Goal: Transaction & Acquisition: Purchase product/service

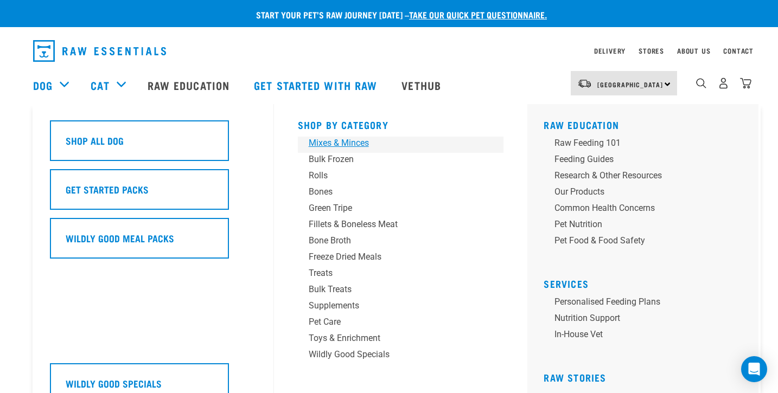
click at [351, 144] on div "Mixes & Minces" at bounding box center [393, 143] width 169 height 13
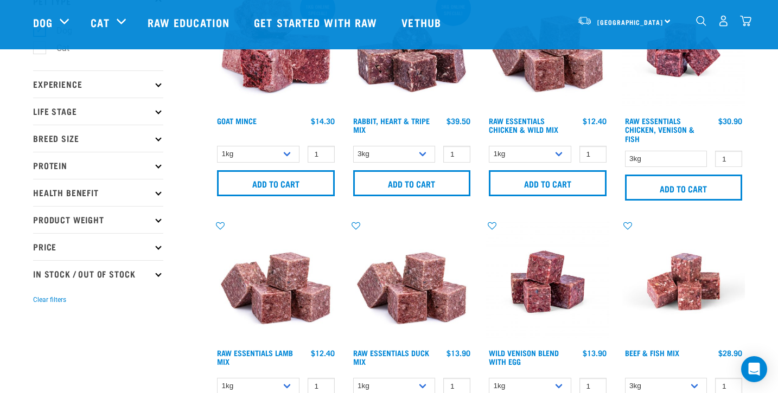
scroll to position [98, 0]
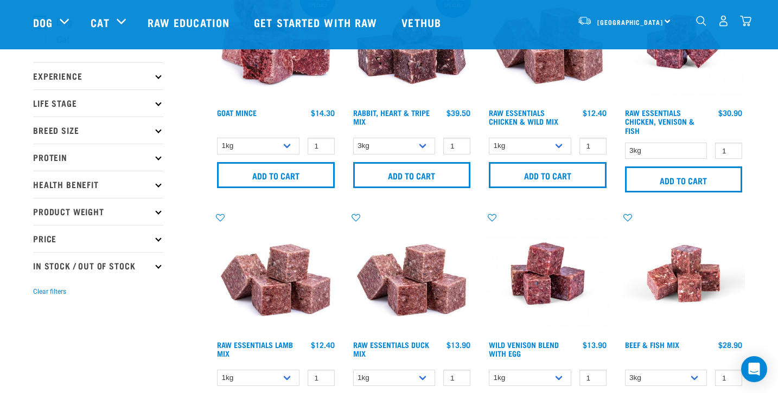
click at [159, 266] on icon at bounding box center [158, 266] width 6 height 6
click at [44, 295] on label "In Stock" at bounding box center [65, 296] width 53 height 14
click at [40, 295] on input "In Stock" at bounding box center [36, 293] width 7 height 7
checkbox input "true"
click at [158, 211] on icon at bounding box center [158, 211] width 6 height 6
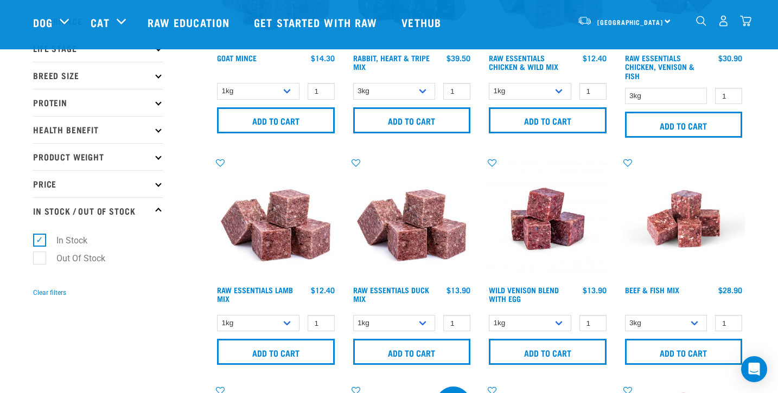
scroll to position [153, 0]
click at [160, 156] on icon at bounding box center [158, 157] width 6 height 6
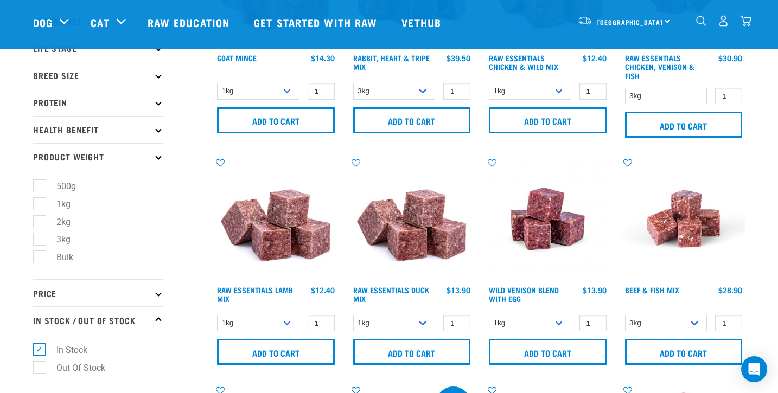
click at [39, 257] on label "Bulk" at bounding box center [58, 258] width 39 height 14
click at [37, 257] on input "Bulk" at bounding box center [36, 255] width 7 height 7
checkbox input "true"
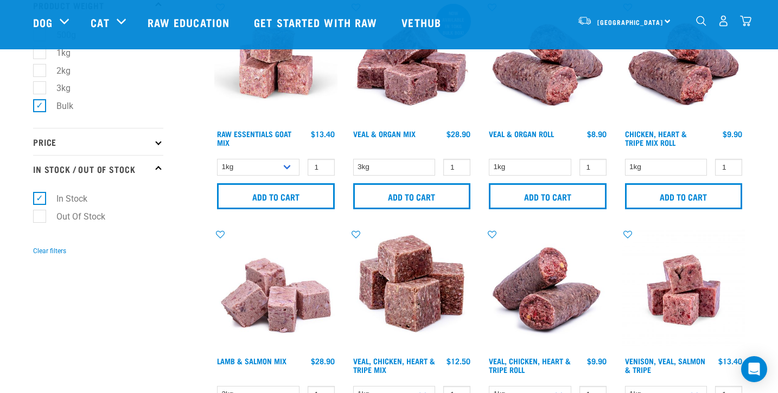
scroll to position [303, 0]
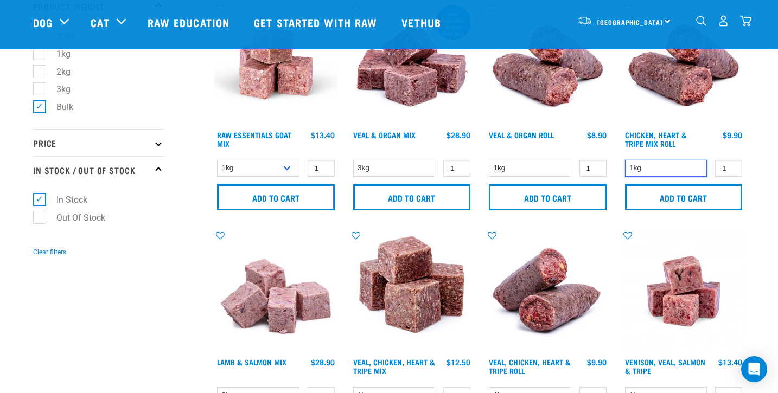
click at [655, 165] on select "1kg" at bounding box center [666, 168] width 82 height 17
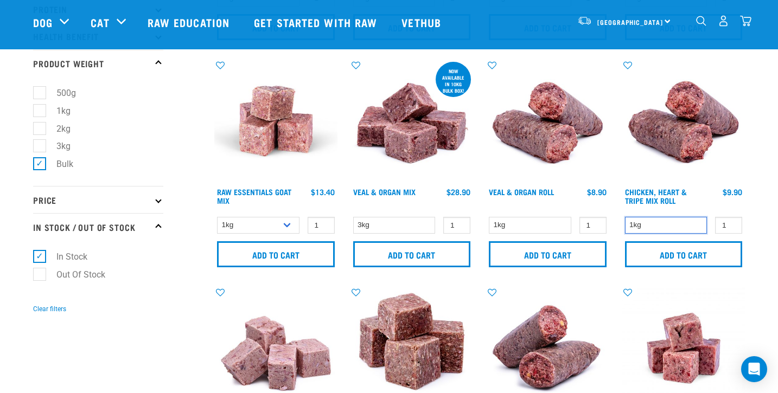
scroll to position [255, 0]
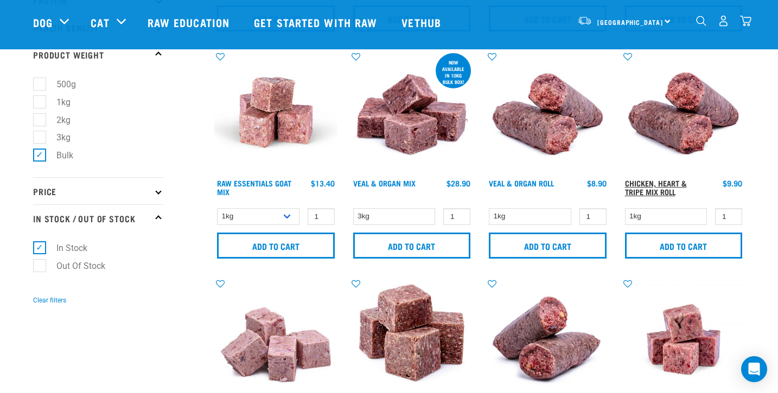
click at [660, 182] on link "Chicken, Heart & Tripe Mix Roll" at bounding box center [656, 187] width 62 height 12
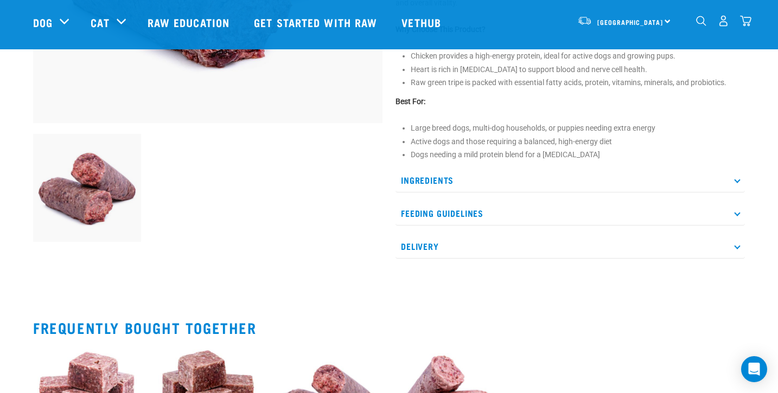
scroll to position [307, 0]
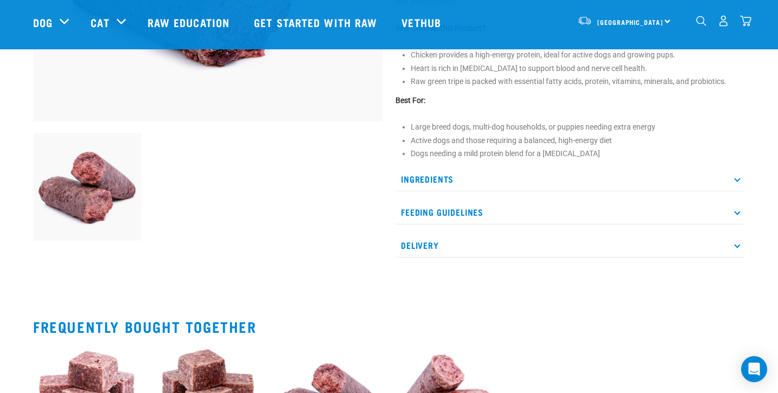
click at [735, 179] on p "Ingredients" at bounding box center [571, 179] width 350 height 24
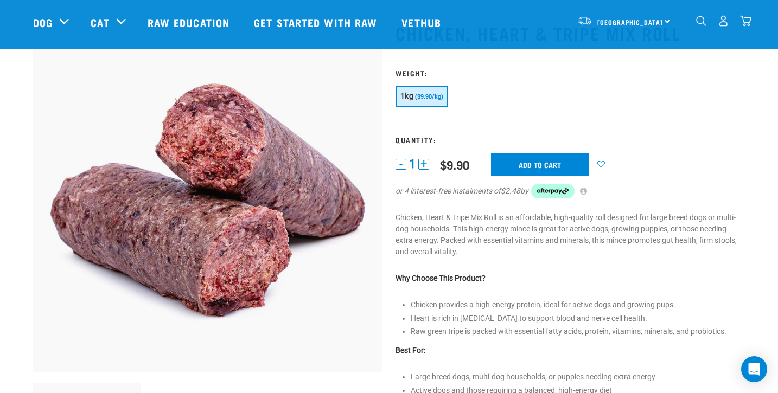
scroll to position [58, 0]
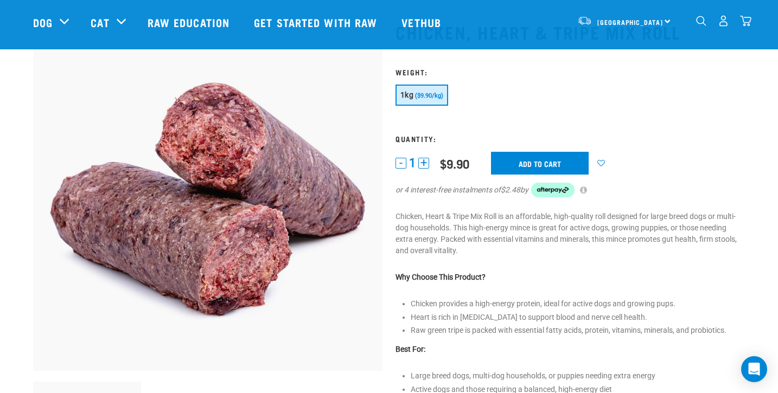
click at [425, 161] on button "+" at bounding box center [423, 163] width 11 height 11
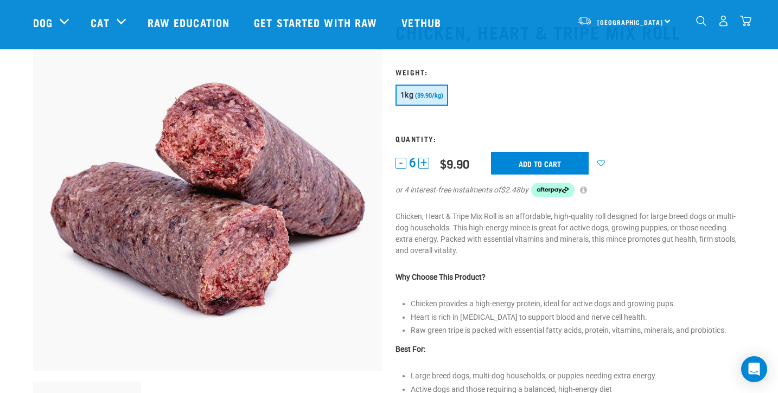
click at [425, 161] on button "+" at bounding box center [423, 163] width 11 height 11
click at [556, 163] on input "Add to cart" at bounding box center [547, 163] width 98 height 23
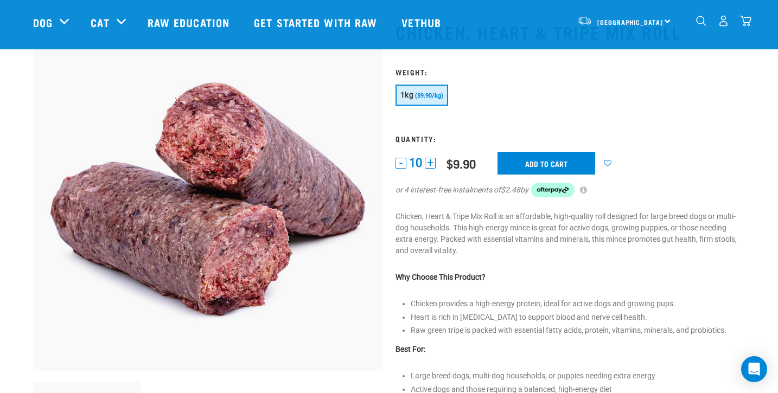
click at [402, 162] on button "-" at bounding box center [401, 163] width 11 height 11
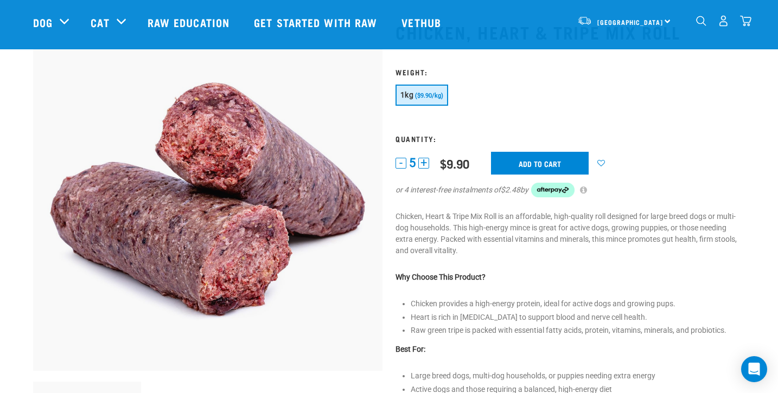
click at [402, 162] on button "-" at bounding box center [401, 163] width 11 height 11
click at [544, 156] on input "Add to cart" at bounding box center [540, 163] width 98 height 23
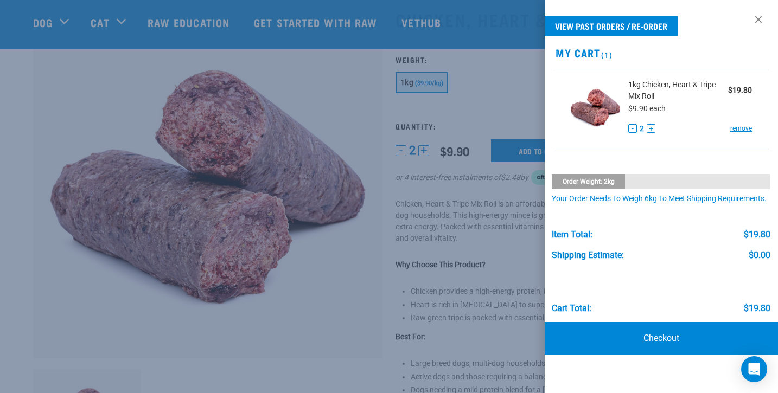
scroll to position [74, 0]
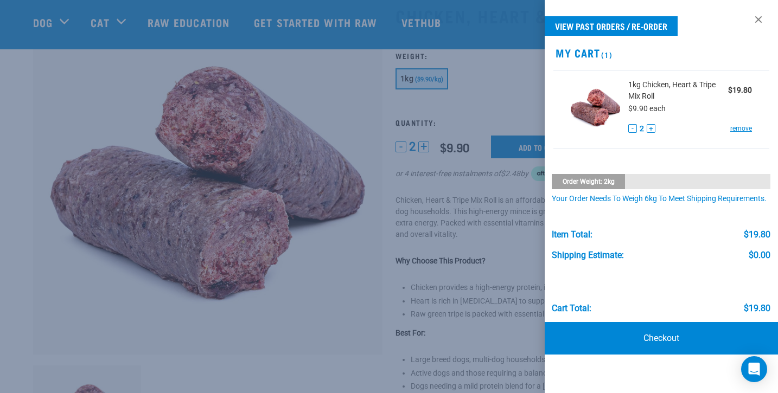
click at [362, 145] on div at bounding box center [389, 196] width 778 height 393
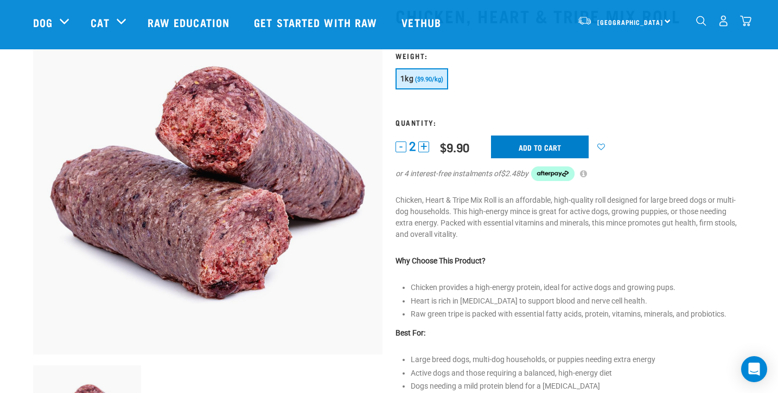
click at [541, 145] on input "Add to cart" at bounding box center [540, 147] width 98 height 23
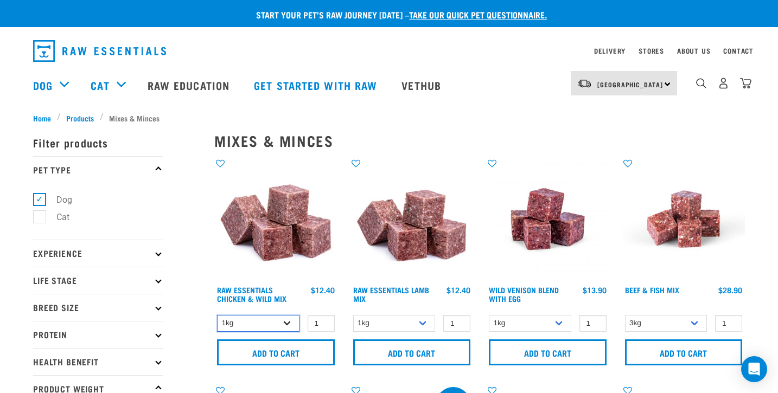
click at [287, 324] on select "1kg 3kg" at bounding box center [258, 323] width 82 height 17
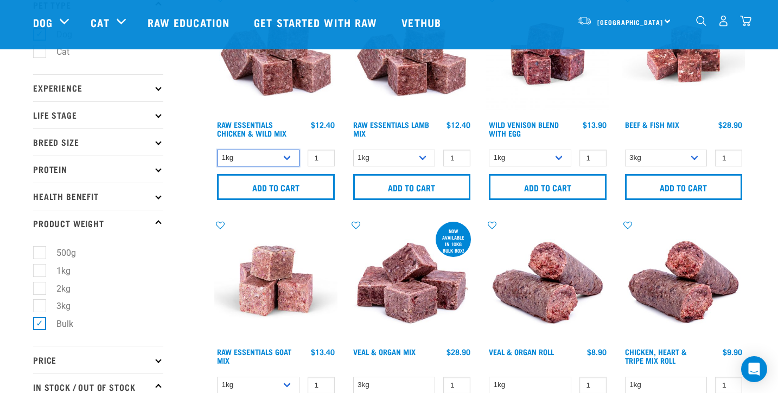
scroll to position [86, 0]
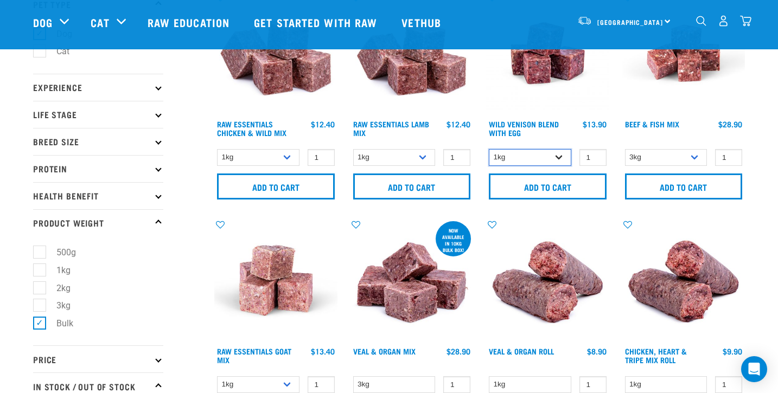
select select "50722"
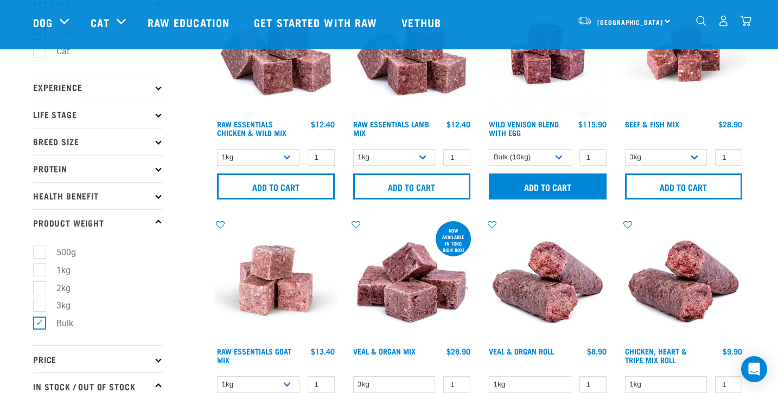
click at [558, 190] on input "Add to cart" at bounding box center [548, 187] width 118 height 26
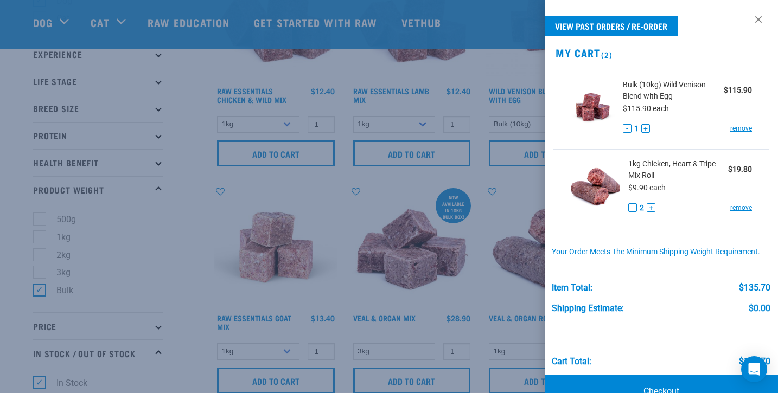
scroll to position [118, 0]
click at [192, 239] on div at bounding box center [389, 196] width 778 height 393
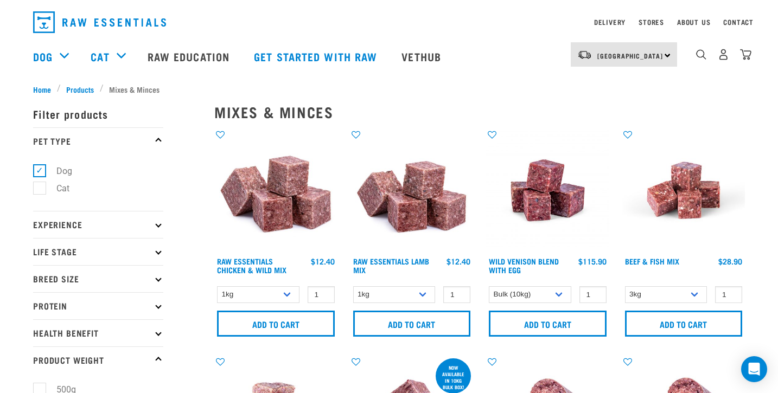
scroll to position [28, 0]
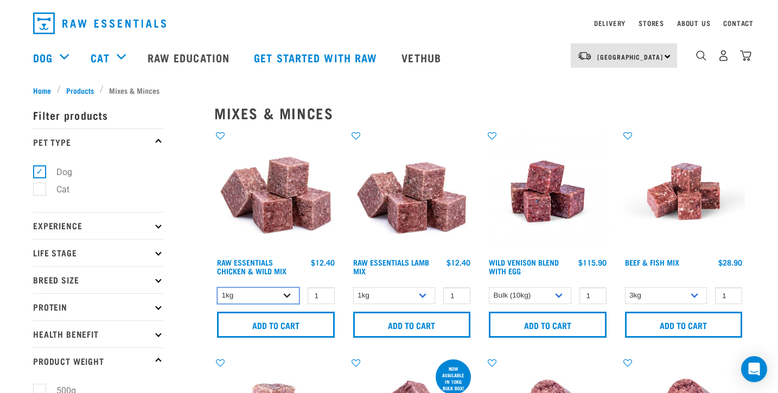
select select "709"
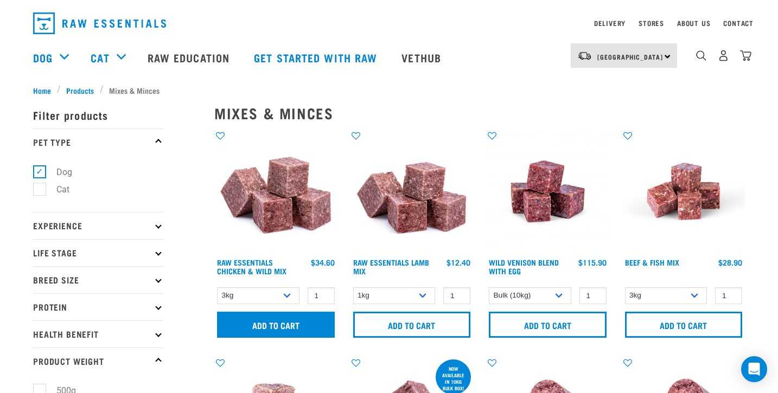
click at [285, 327] on input "Add to cart" at bounding box center [276, 325] width 118 height 26
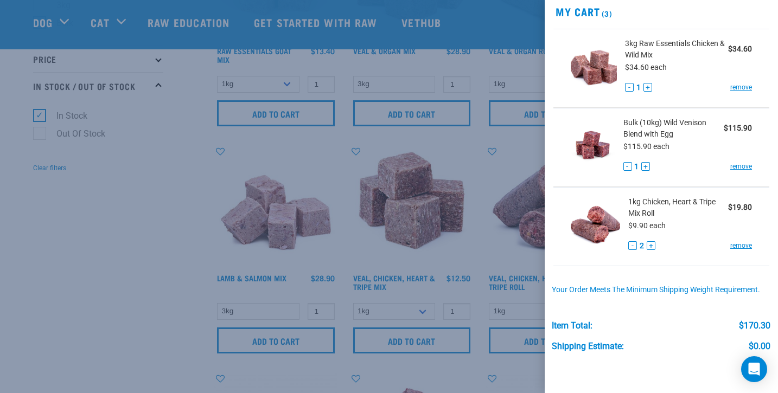
scroll to position [6, 0]
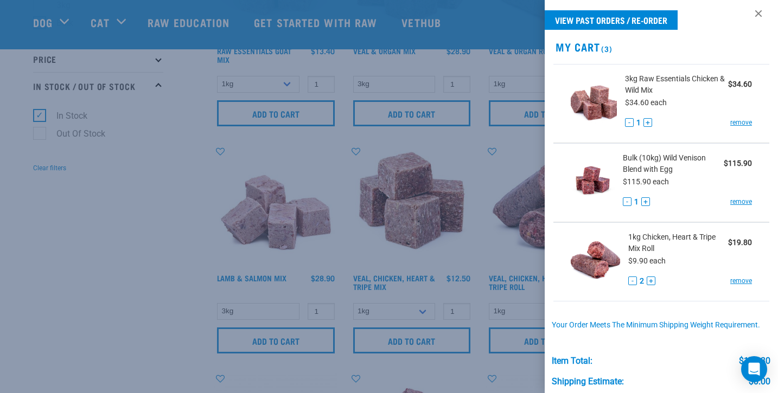
click at [82, 256] on div at bounding box center [389, 196] width 778 height 393
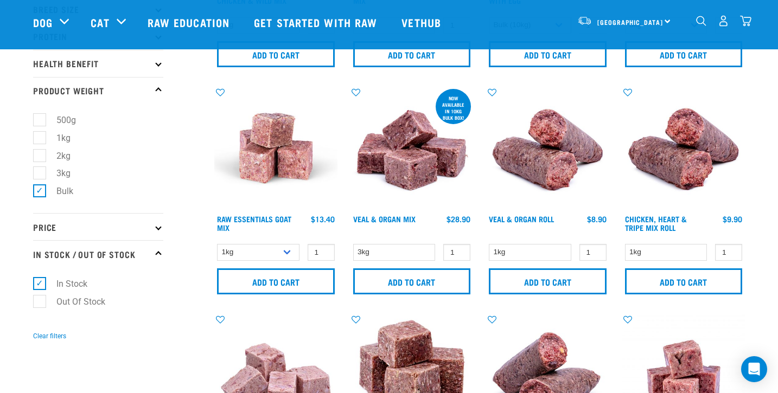
scroll to position [222, 0]
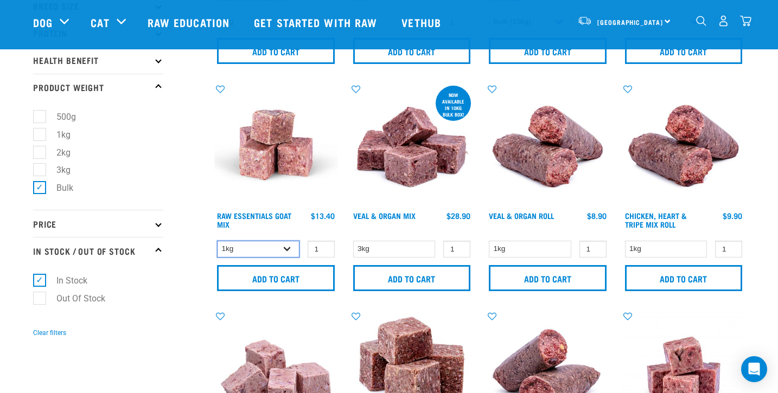
select select "337219"
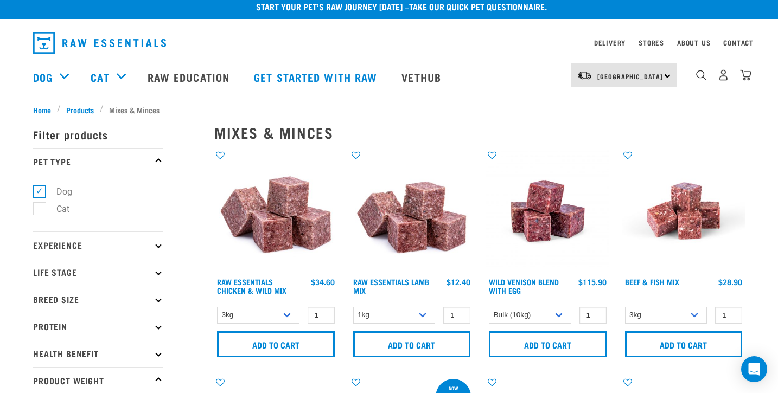
scroll to position [25, 0]
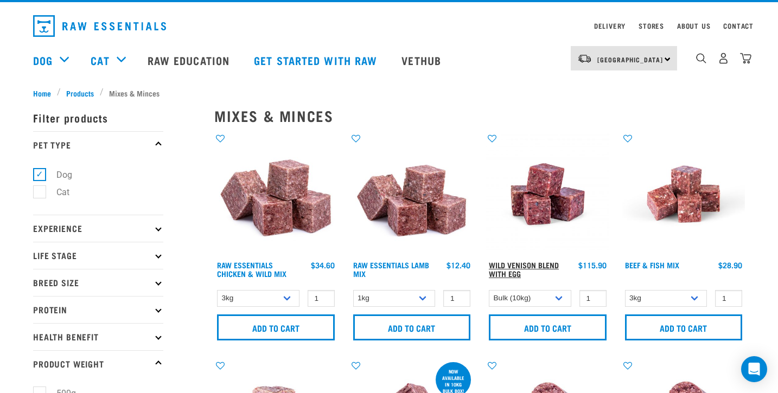
click at [531, 266] on link "Wild Venison Blend with Egg" at bounding box center [524, 269] width 70 height 12
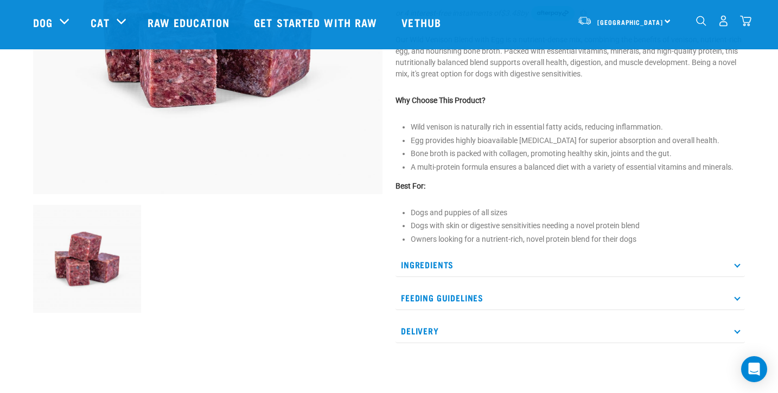
scroll to position [249, 0]
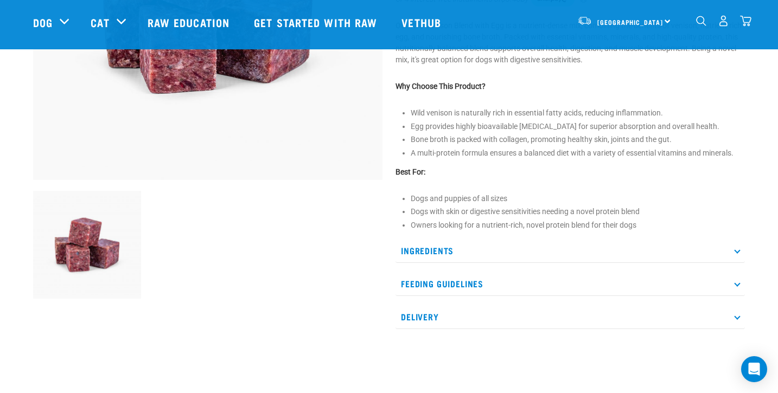
click at [737, 251] on icon at bounding box center [737, 250] width 6 height 6
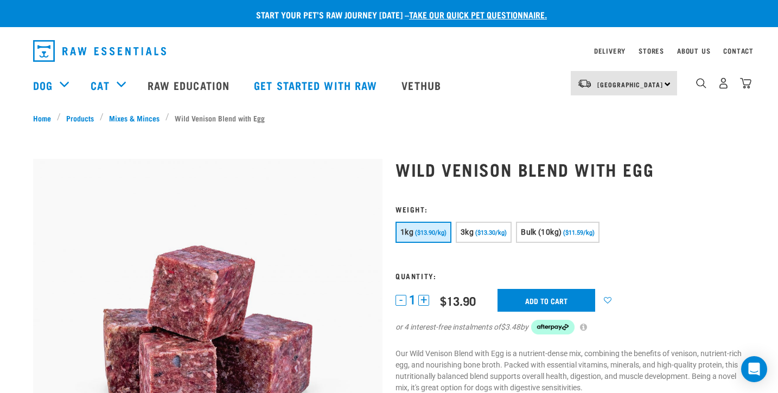
scroll to position [0, 0]
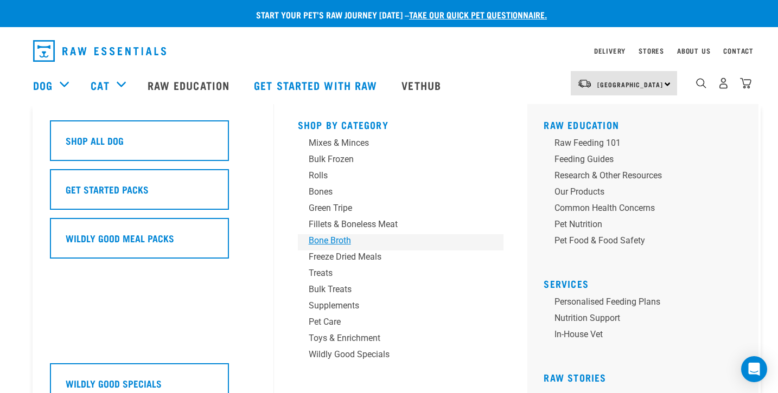
click at [342, 241] on div "Bone Broth" at bounding box center [393, 240] width 169 height 13
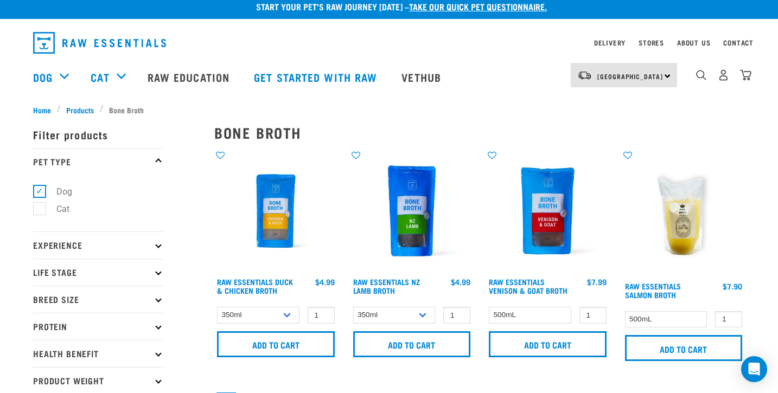
scroll to position [8, 0]
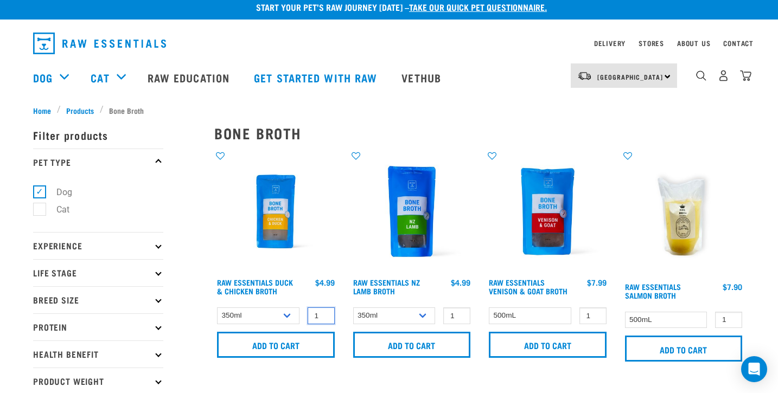
type input "2"
click at [323, 317] on input "2" at bounding box center [321, 316] width 27 height 17
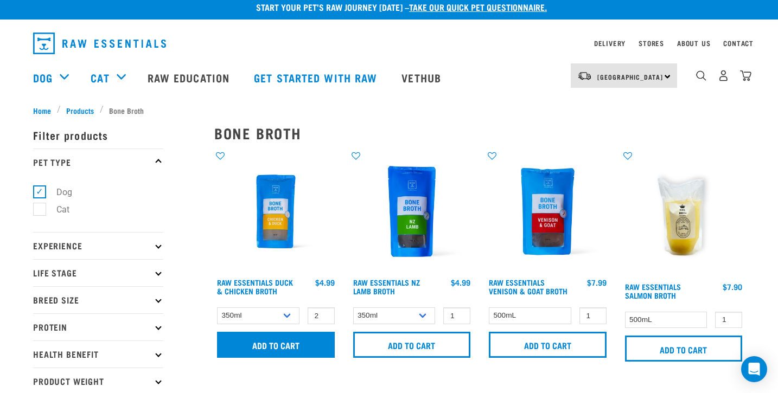
click at [275, 348] on input "Add to cart" at bounding box center [276, 345] width 118 height 26
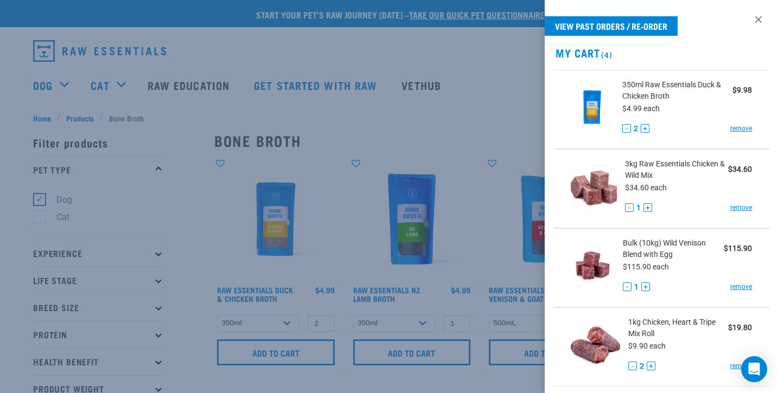
scroll to position [0, 0]
click at [48, 82] on div at bounding box center [389, 196] width 778 height 393
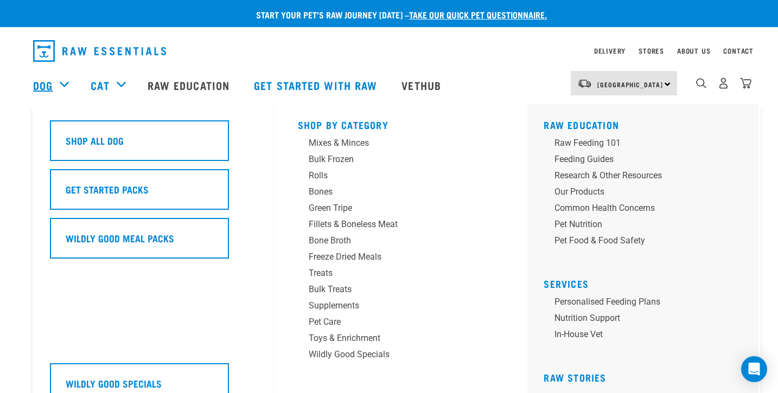
click at [48, 82] on link "Dog" at bounding box center [43, 85] width 20 height 16
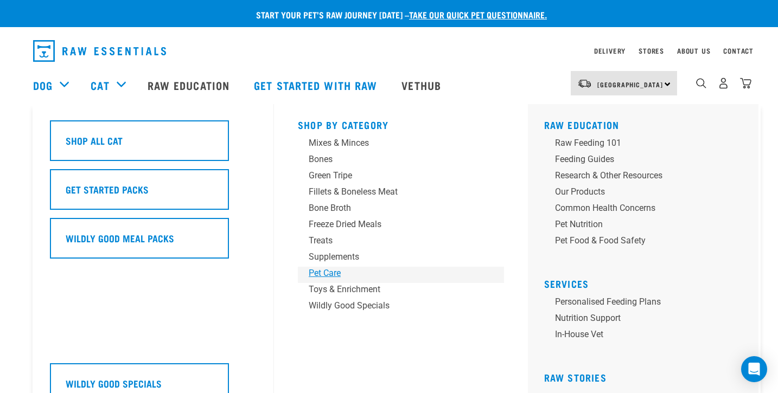
click at [322, 272] on div "Pet Care" at bounding box center [393, 273] width 169 height 13
click at [319, 240] on div "Treats" at bounding box center [393, 240] width 169 height 13
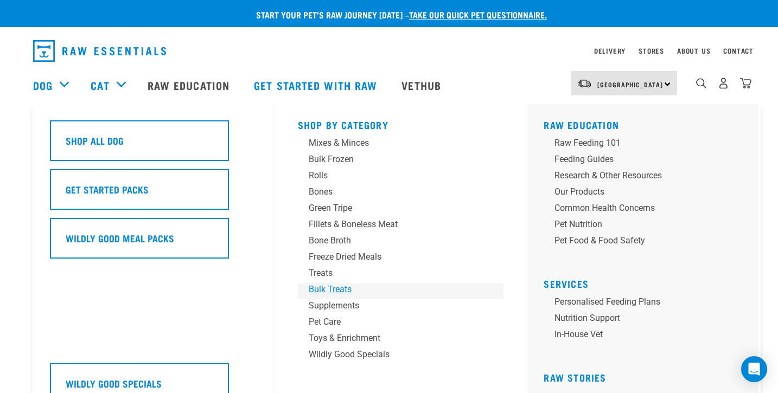
click at [340, 289] on div "Bulk Treats" at bounding box center [393, 289] width 169 height 13
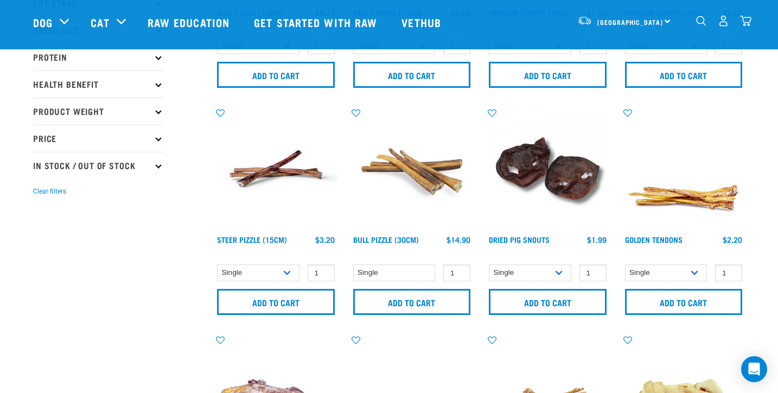
scroll to position [200, 0]
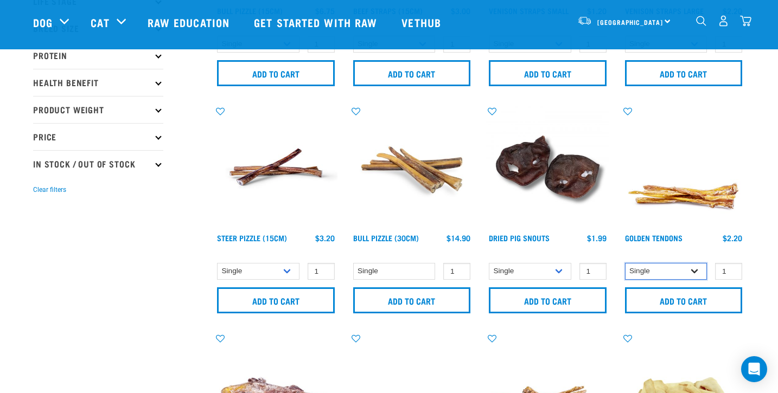
select select "682012"
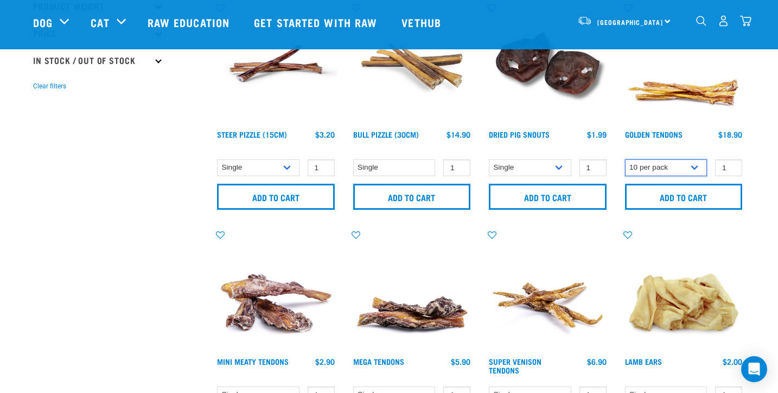
scroll to position [309, 0]
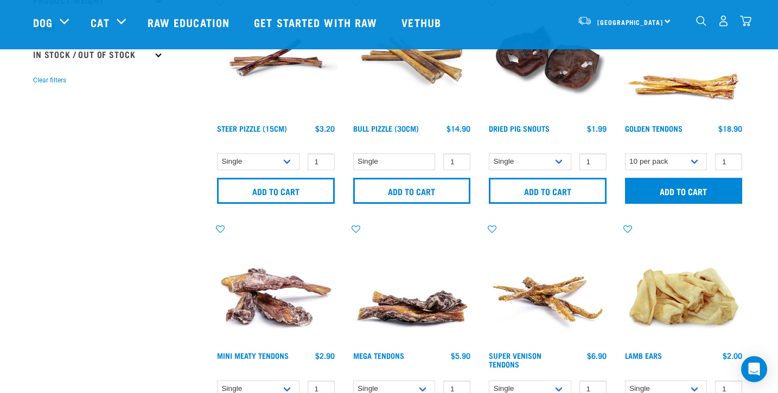
click at [658, 198] on input "Add to cart" at bounding box center [684, 191] width 118 height 26
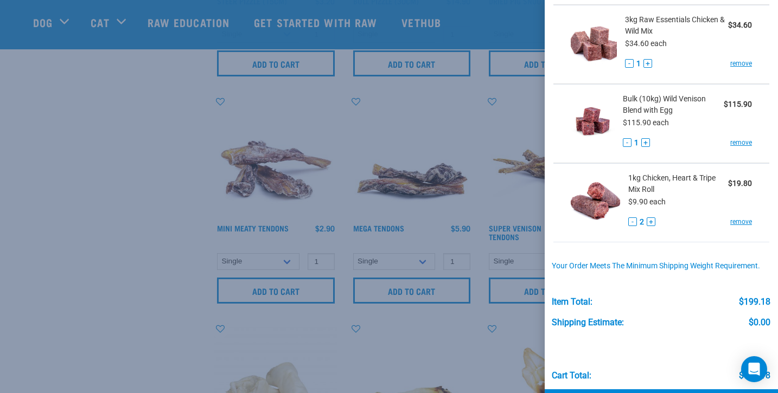
scroll to position [225, 0]
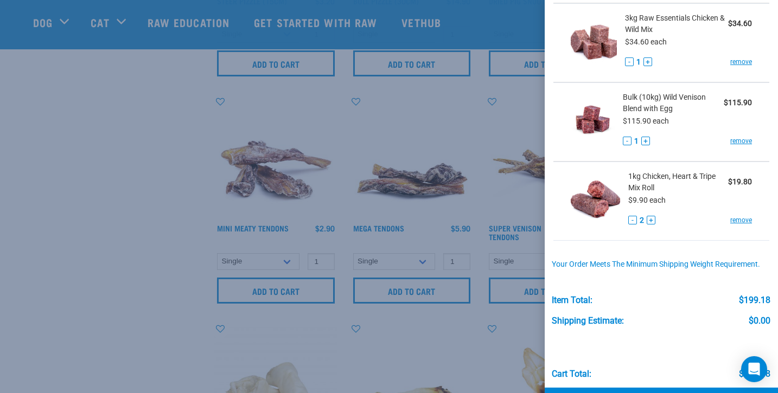
click at [382, 346] on div at bounding box center [389, 196] width 778 height 393
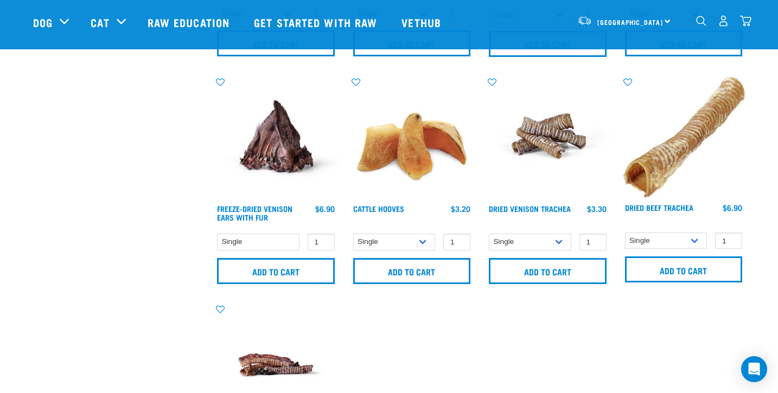
scroll to position [916, 0]
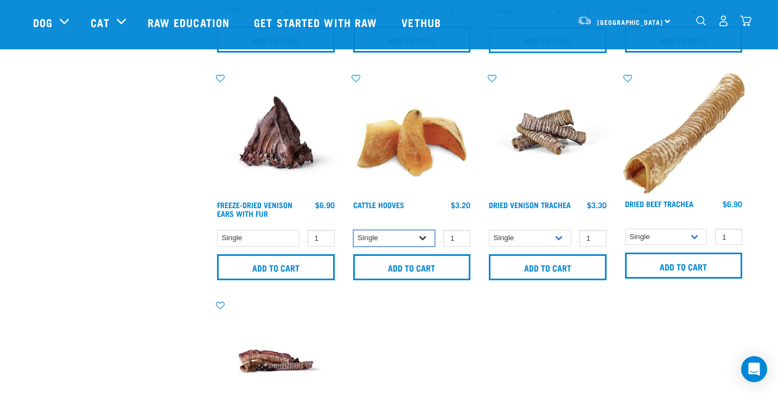
select select "134319"
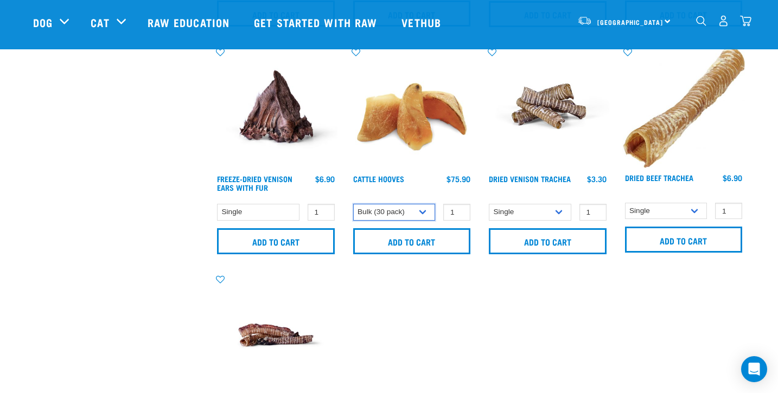
scroll to position [936, 0]
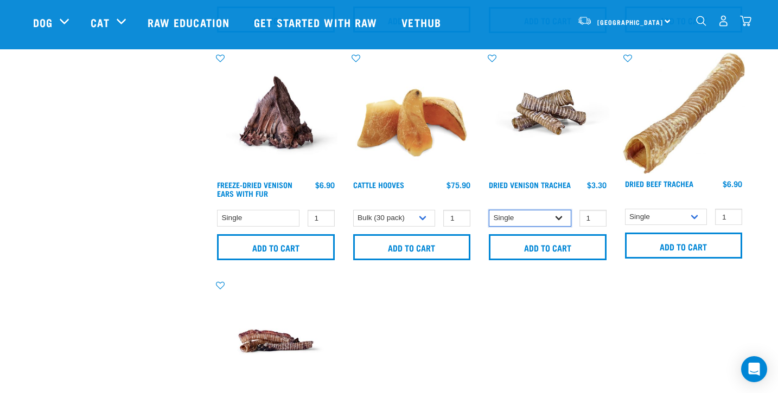
select select "443103"
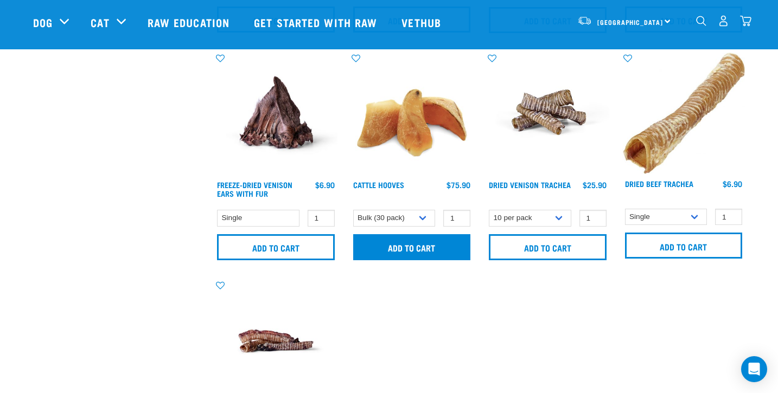
click at [406, 248] on input "Add to cart" at bounding box center [412, 247] width 118 height 26
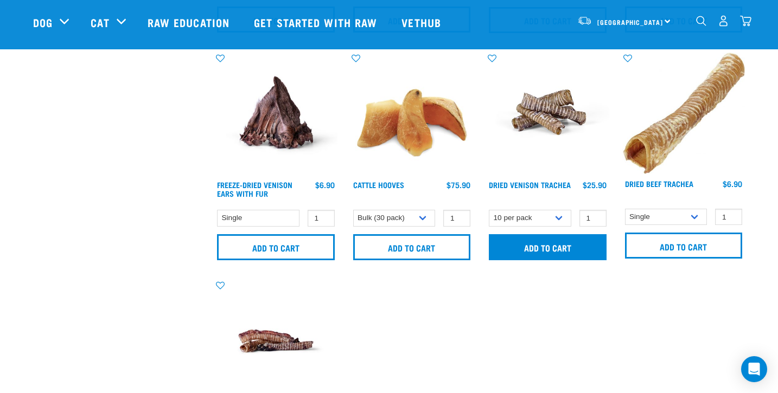
click at [552, 249] on input "Add to cart" at bounding box center [548, 247] width 118 height 26
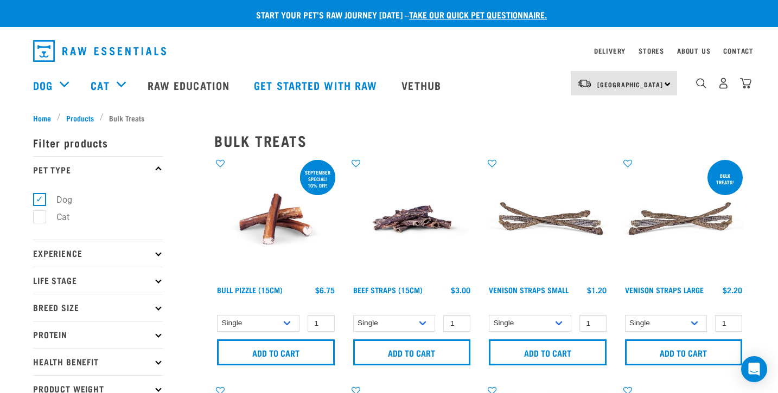
scroll to position [0, 0]
click at [745, 84] on img "dropdown navigation" at bounding box center [745, 83] width 11 height 11
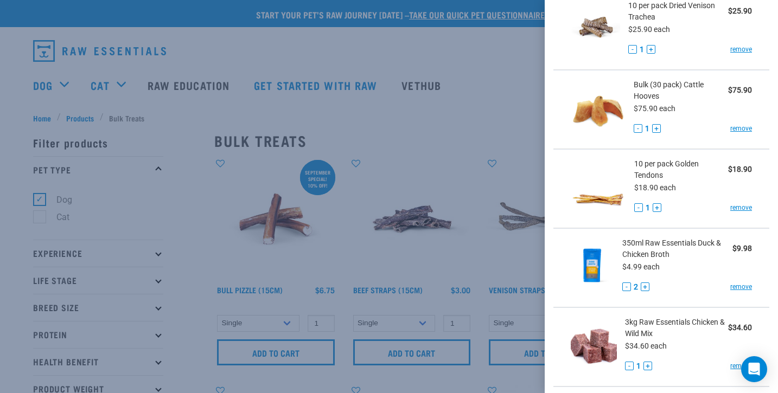
scroll to position [75, 0]
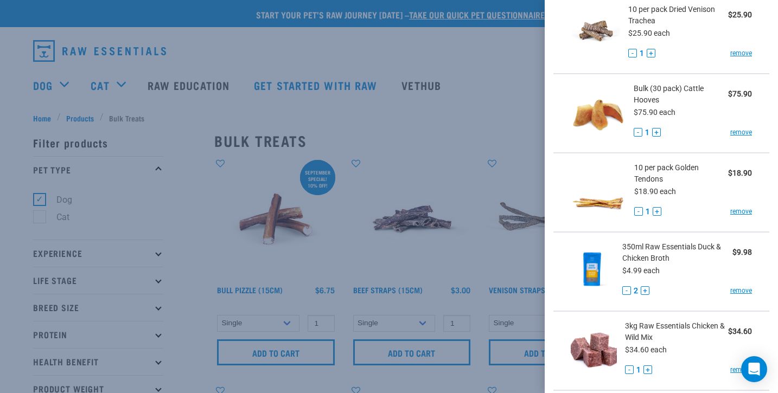
click at [581, 115] on img at bounding box center [598, 111] width 55 height 56
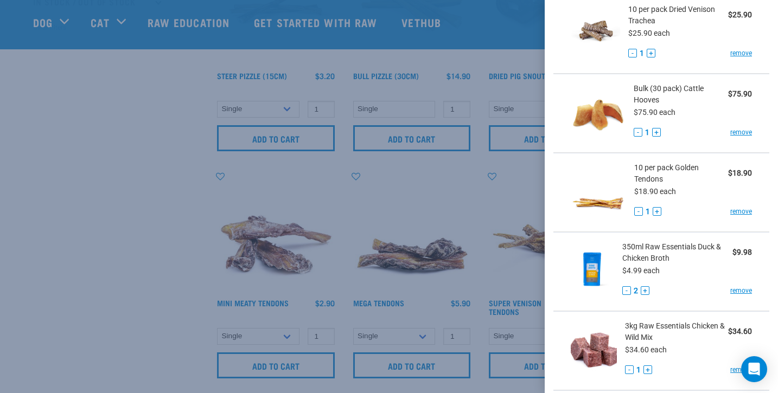
scroll to position [364, 0]
click at [421, 188] on div at bounding box center [389, 196] width 778 height 393
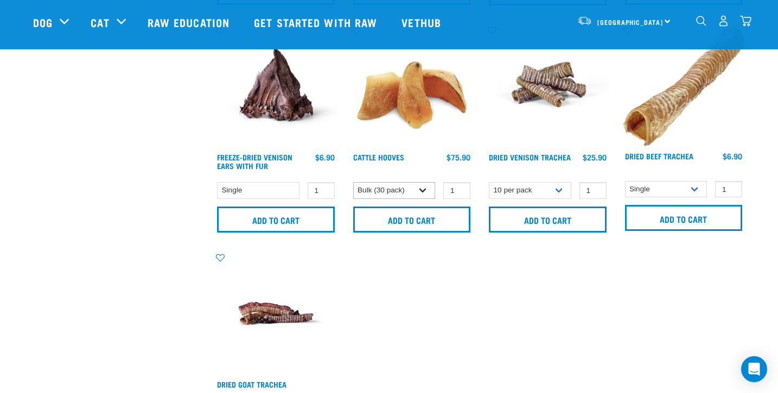
scroll to position [964, 0]
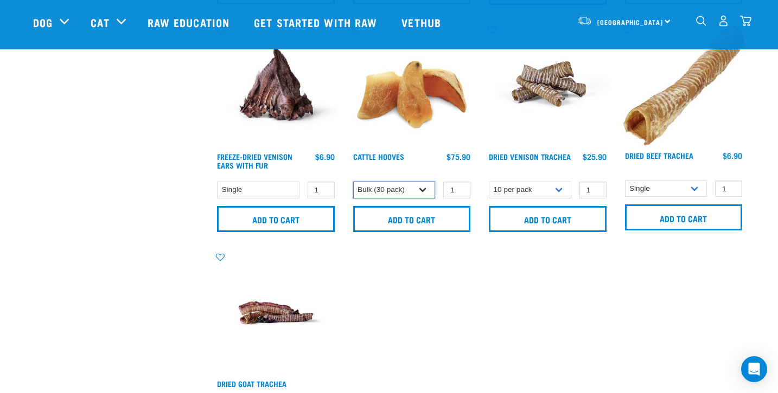
select select "724"
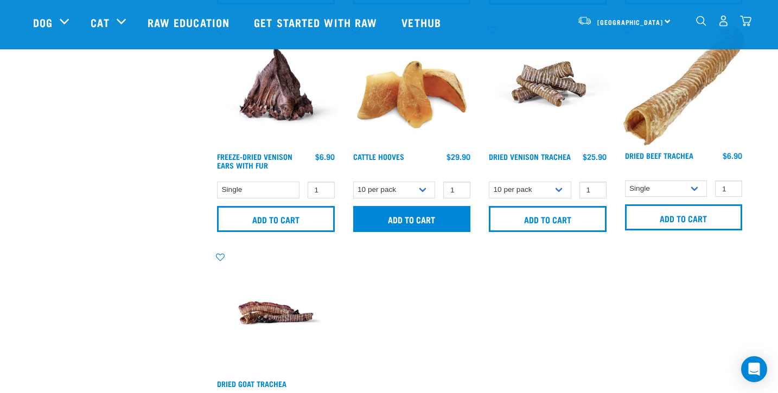
click at [410, 220] on input "Add to cart" at bounding box center [412, 219] width 118 height 26
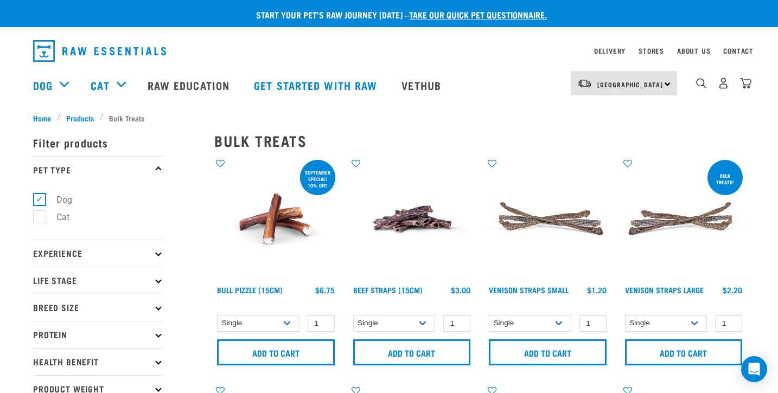
scroll to position [0, 0]
click at [0, 0] on div at bounding box center [0, 0] width 0 height 0
click at [747, 86] on img "dropdown navigation" at bounding box center [745, 83] width 11 height 11
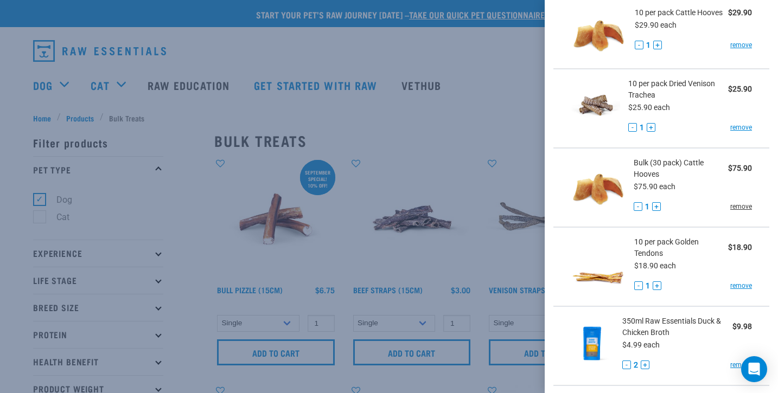
click at [738, 206] on link "remove" at bounding box center [741, 207] width 22 height 10
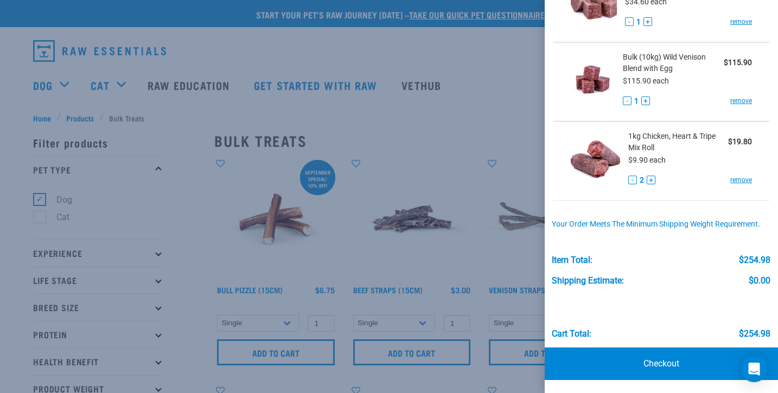
scroll to position [418, 0]
click at [660, 365] on link "Checkout" at bounding box center [661, 364] width 233 height 33
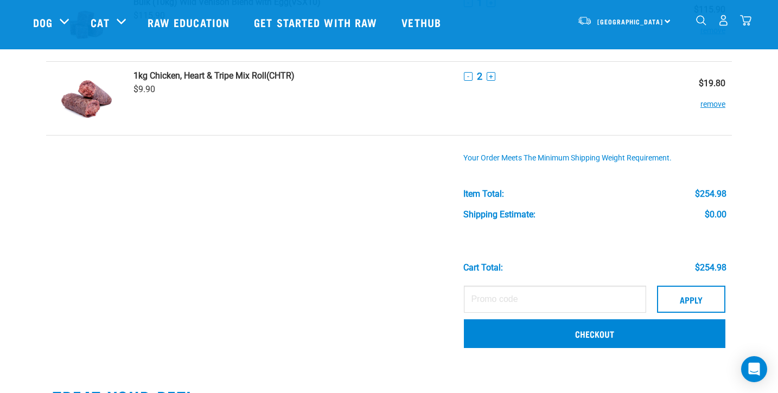
scroll to position [476, 0]
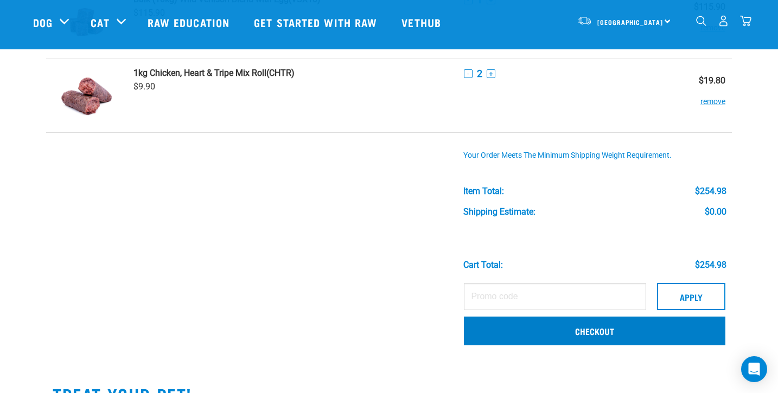
click at [475, 340] on link "Checkout" at bounding box center [595, 331] width 262 height 28
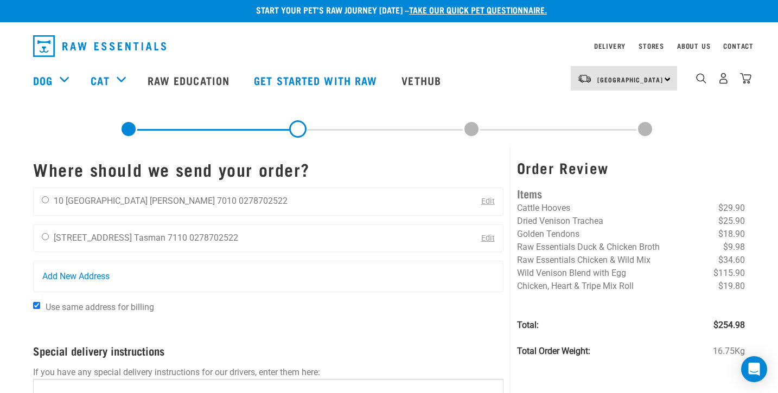
scroll to position [1, 0]
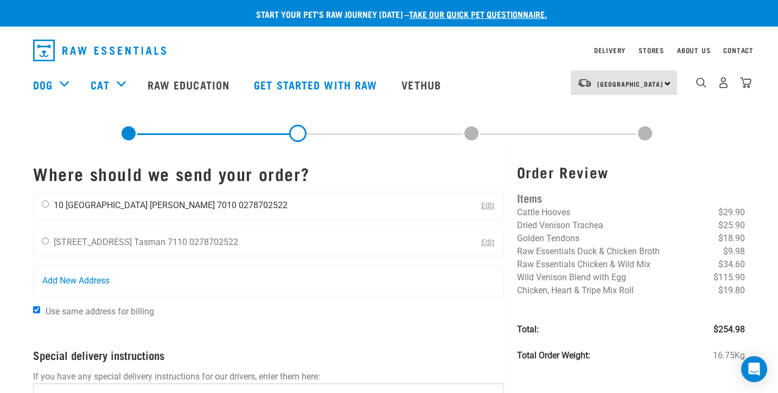
click at [46, 204] on input "radio" at bounding box center [45, 204] width 7 height 7
radio input "true"
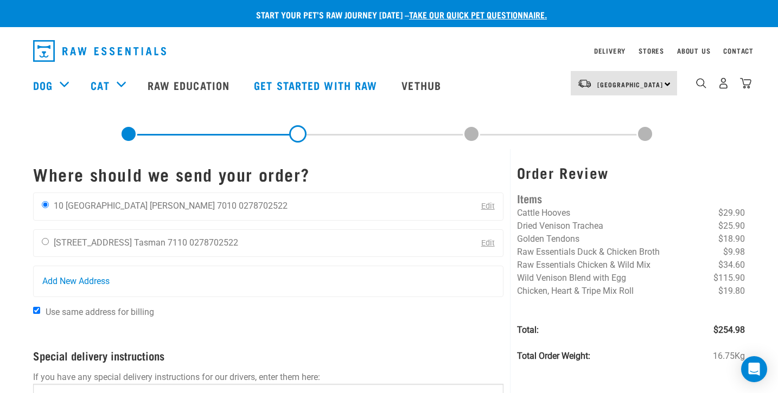
scroll to position [0, 0]
click at [747, 86] on img "dropdown navigation" at bounding box center [745, 83] width 11 height 11
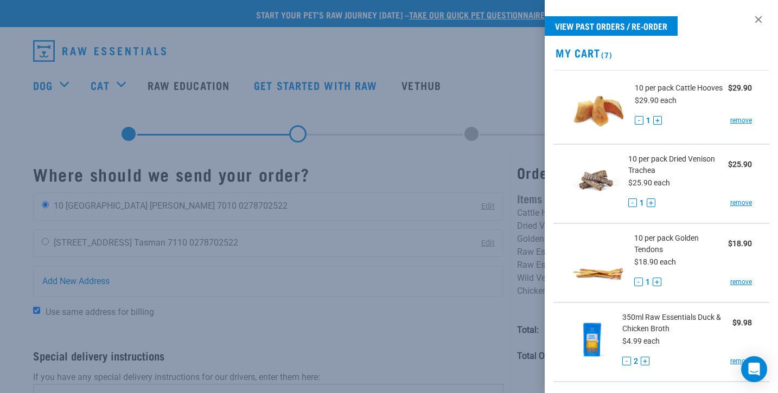
click at [40, 86] on div at bounding box center [389, 196] width 778 height 393
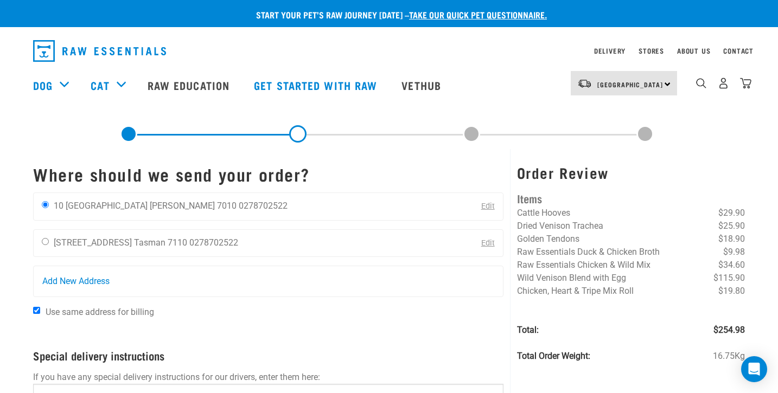
click at [40, 86] on link "Dog" at bounding box center [43, 85] width 20 height 16
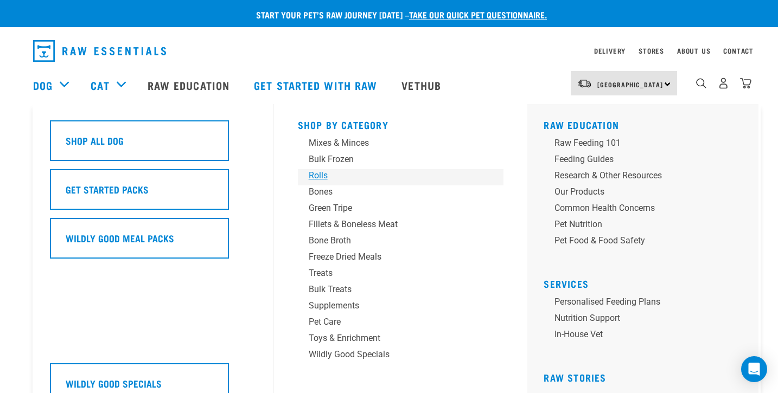
click at [319, 177] on div "Rolls" at bounding box center [393, 175] width 169 height 13
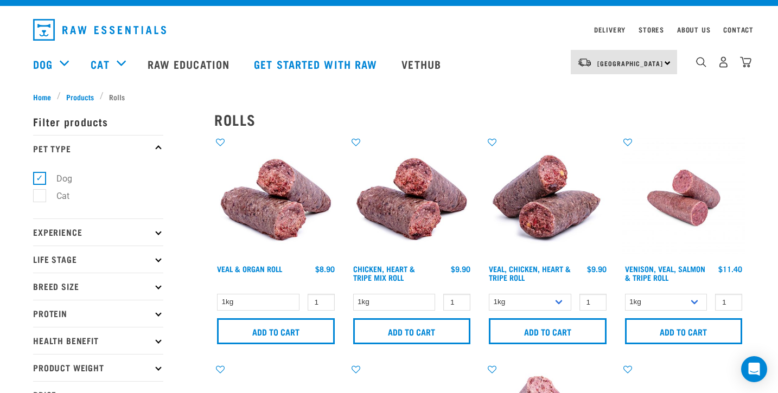
scroll to position [20, 0]
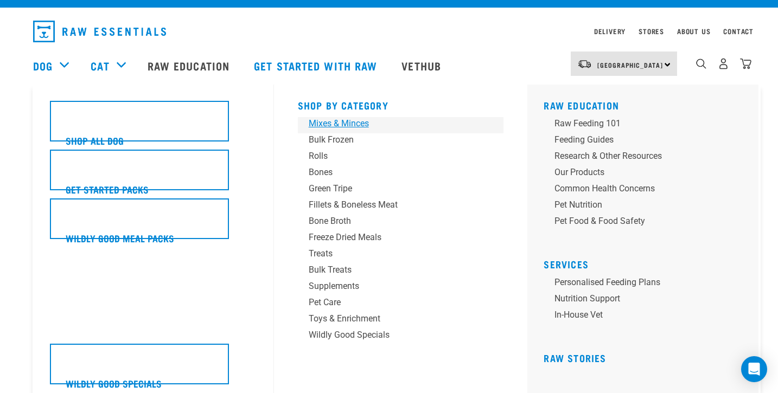
click at [322, 122] on div "Mixes & Minces" at bounding box center [393, 123] width 169 height 13
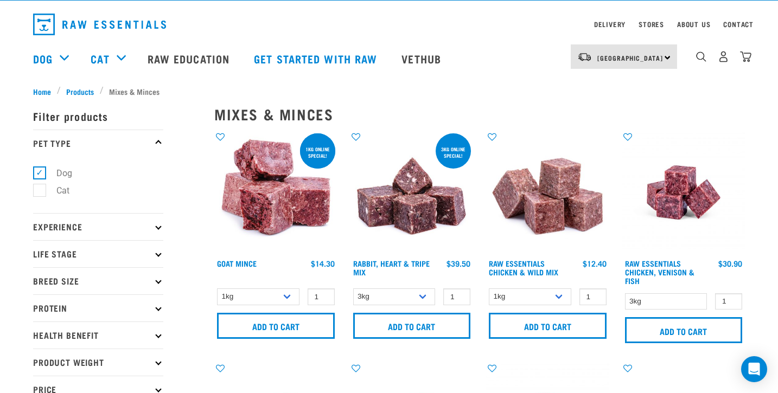
scroll to position [27, 0]
select select "709"
click at [289, 296] on select "1kg 3kg" at bounding box center [258, 297] width 82 height 17
select select "431"
click at [421, 296] on select "3kg 1kg" at bounding box center [394, 297] width 82 height 17
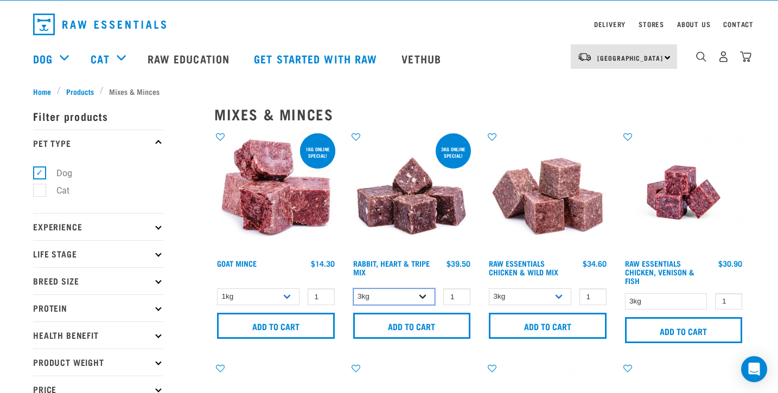
select select "705"
click at [375, 265] on link "Rabbit, Heart & Tripe Mix" at bounding box center [391, 268] width 77 height 12
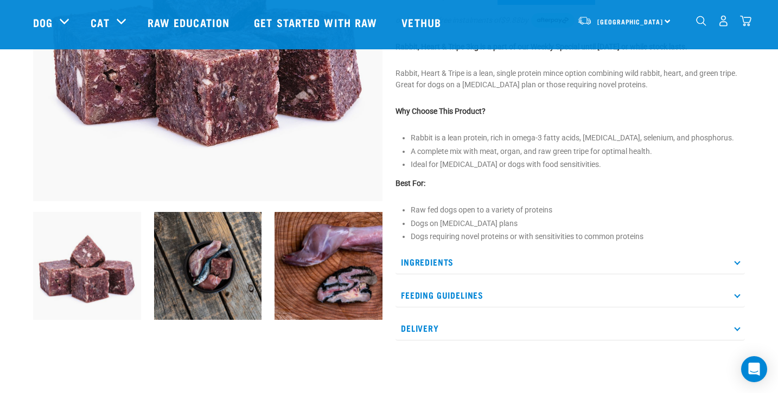
scroll to position [228, 0]
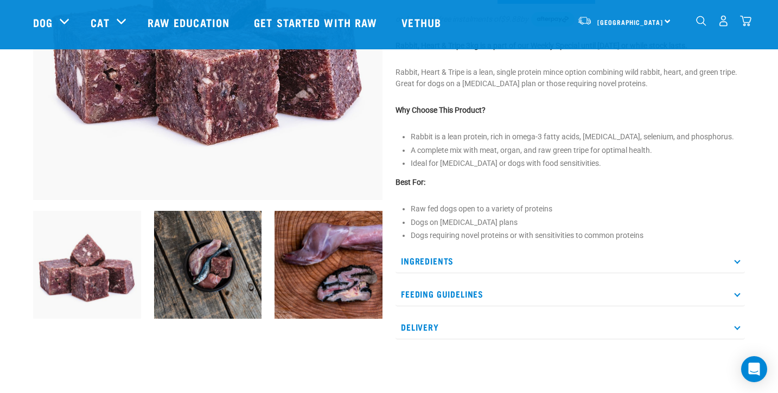
click at [735, 271] on p "Ingredients" at bounding box center [571, 261] width 350 height 24
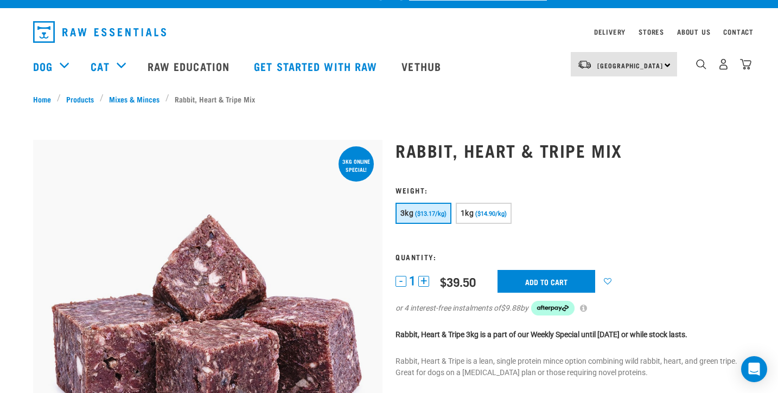
scroll to position [16, 0]
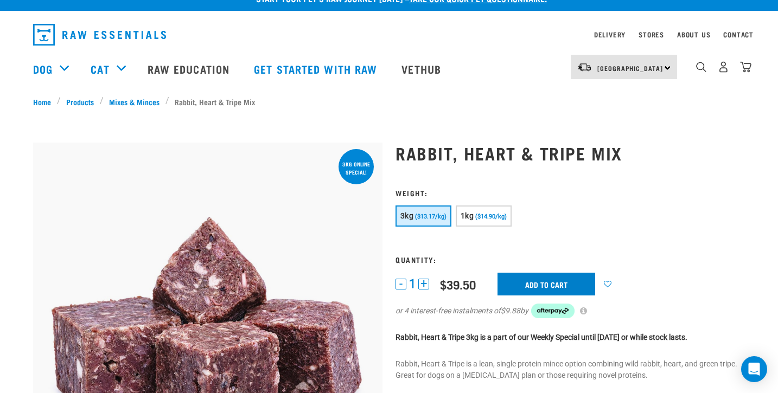
click at [555, 284] on input "Add to cart" at bounding box center [547, 284] width 98 height 23
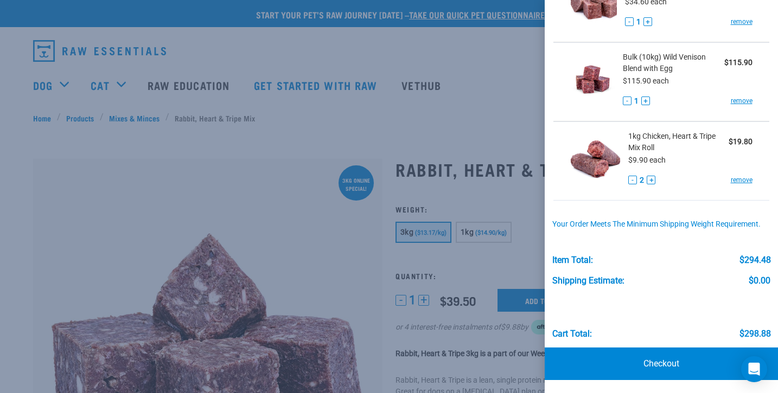
scroll to position [498, 0]
click at [655, 361] on link "Checkout" at bounding box center [661, 364] width 233 height 33
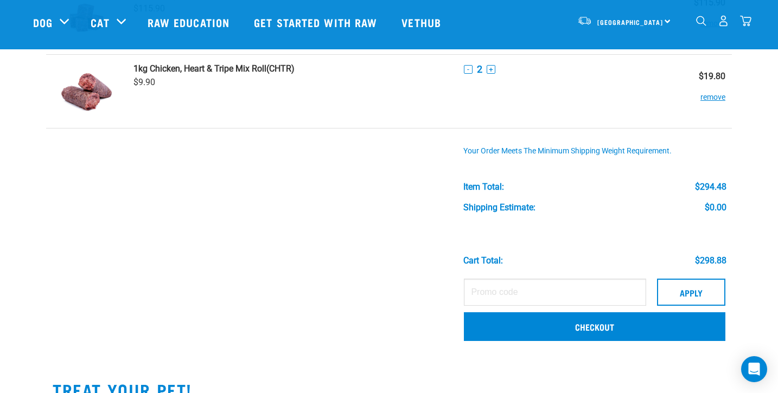
scroll to position [562, 0]
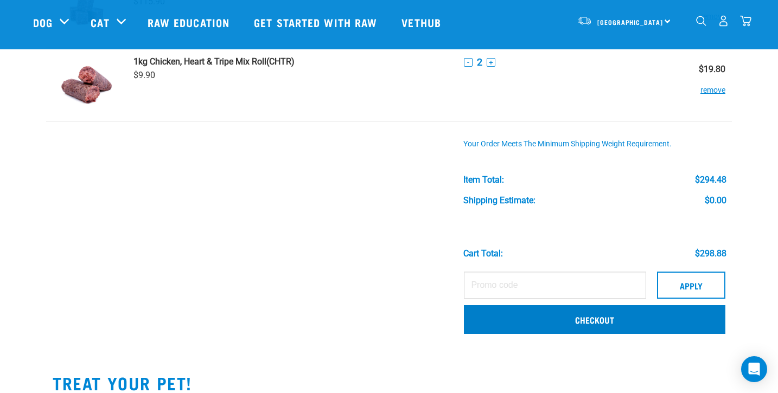
click at [492, 321] on link "Checkout" at bounding box center [595, 320] width 262 height 28
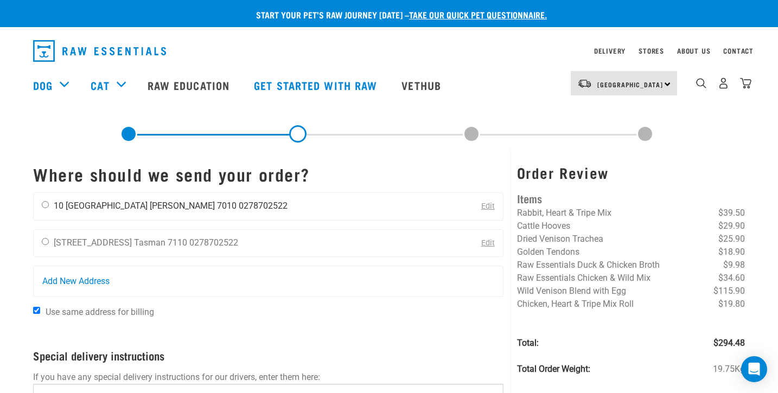
click at [45, 205] on input "radio" at bounding box center [45, 204] width 7 height 7
radio input "true"
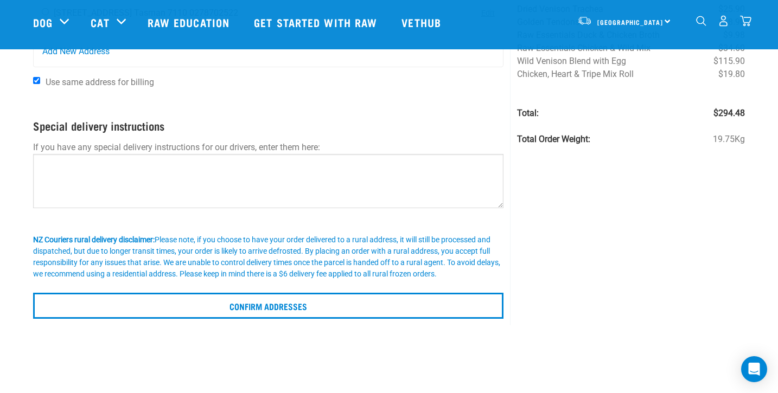
scroll to position [152, 0]
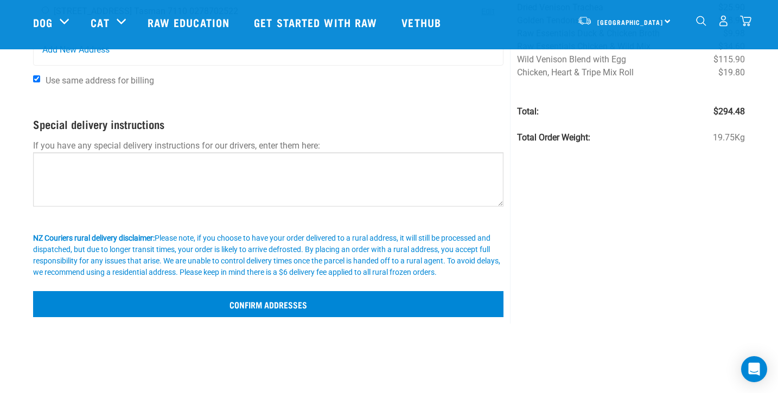
click at [256, 314] on input "Confirm addresses" at bounding box center [268, 304] width 471 height 26
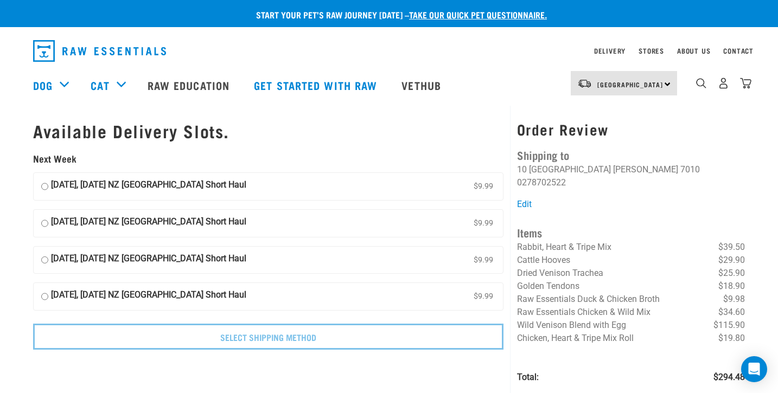
click at [46, 181] on input "[DATE], [DATE] NZ [GEOGRAPHIC_DATA] Short Haul $9.99" at bounding box center [44, 187] width 7 height 16
radio input "true"
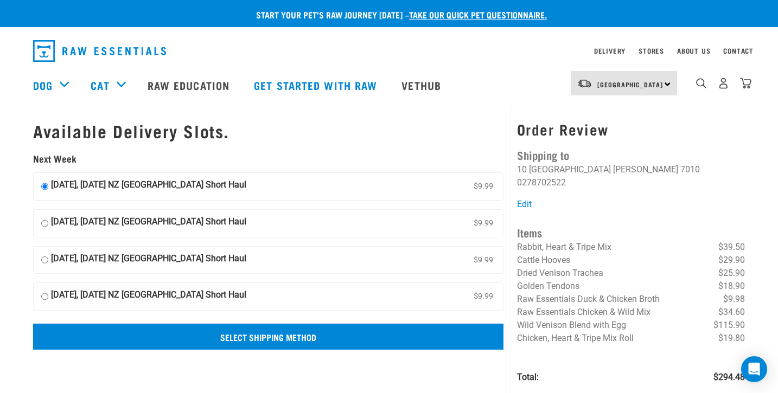
click at [270, 335] on input "Select Shipping Method" at bounding box center [268, 337] width 471 height 26
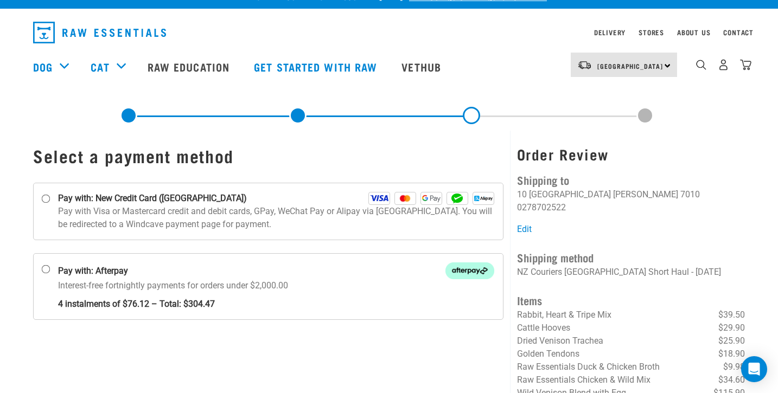
scroll to position [17, 0]
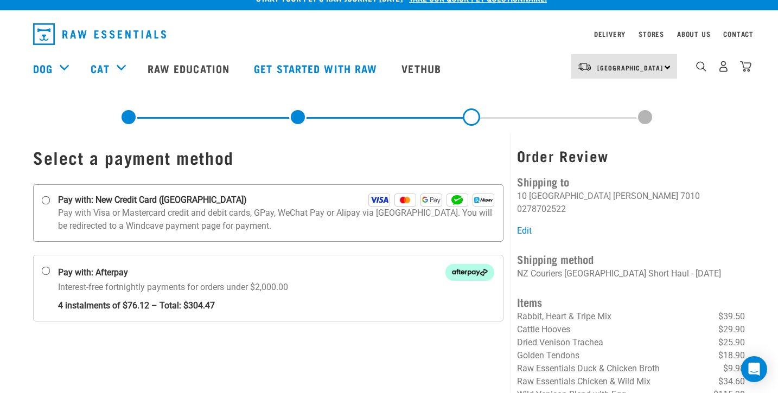
click at [47, 199] on input "Pay with: New Credit Card ([GEOGRAPHIC_DATA])" at bounding box center [46, 200] width 9 height 9
radio input "true"
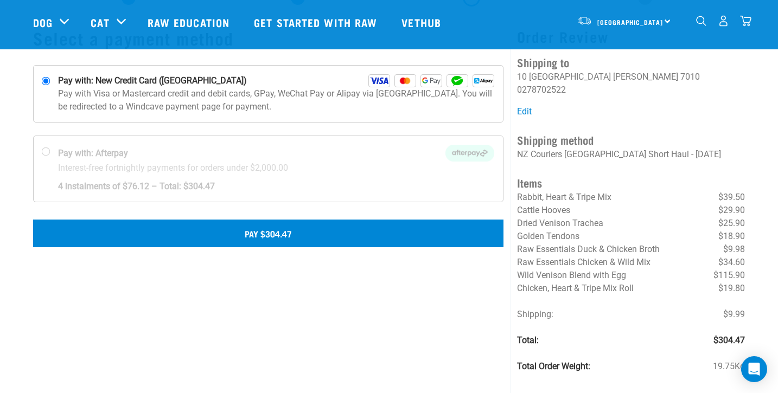
click at [250, 230] on button "Pay $304.47" at bounding box center [268, 233] width 471 height 27
